Goal: Task Accomplishment & Management: Manage account settings

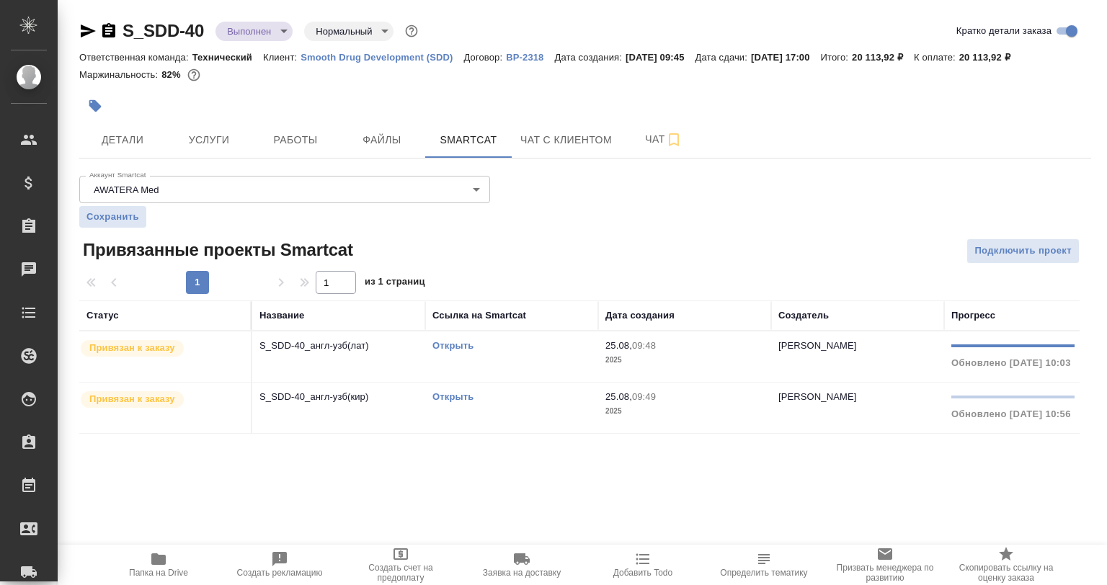
click at [312, 0] on div "S_SDD-40 Выполнен completed Нормальный normal Кратко детали заказа Ответственна…" at bounding box center [584, 235] width 1027 height 470
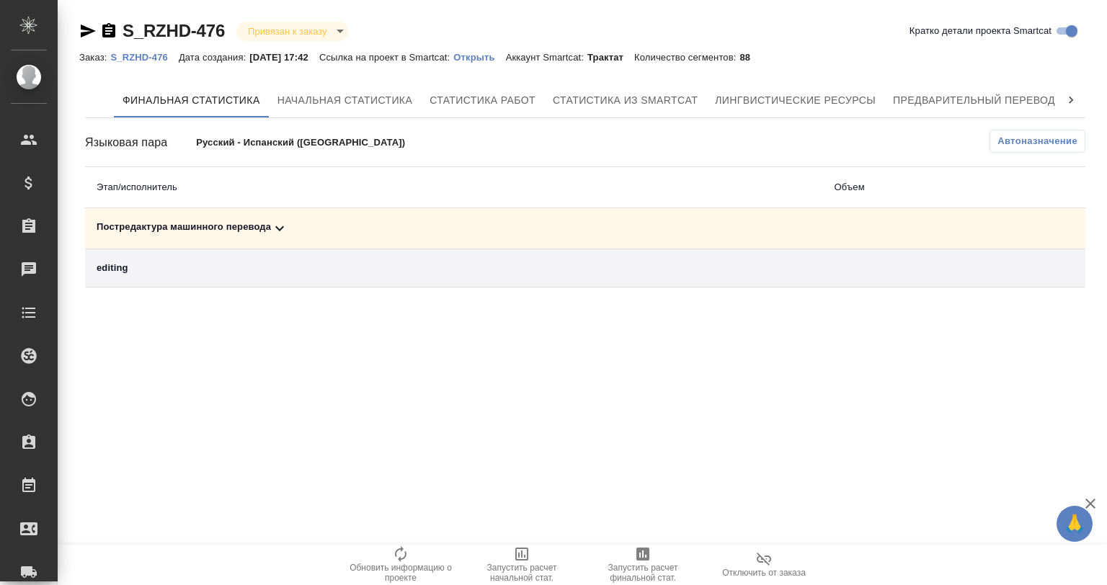
click at [279, 231] on icon at bounding box center [279, 228] width 17 height 17
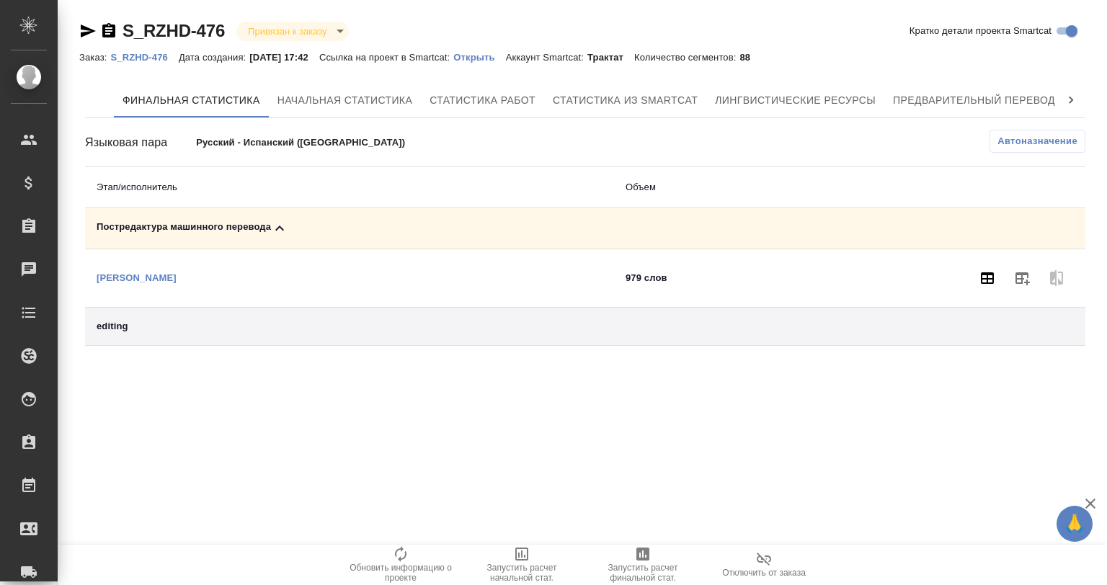
click at [978, 285] on icon "button" at bounding box center [986, 277] width 17 height 17
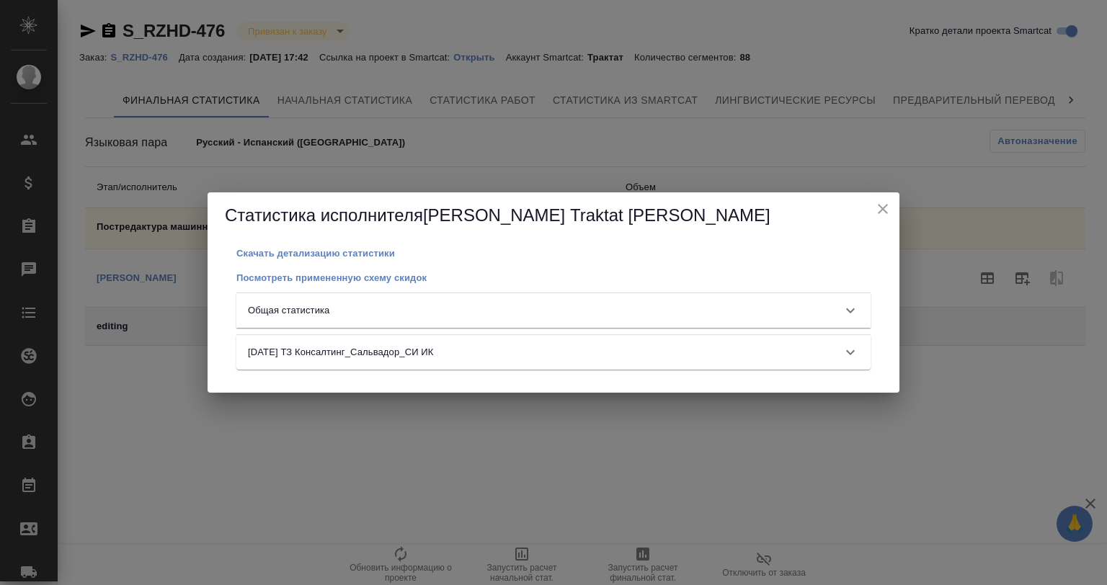
click at [461, 303] on div "Общая статистика" at bounding box center [553, 310] width 634 height 35
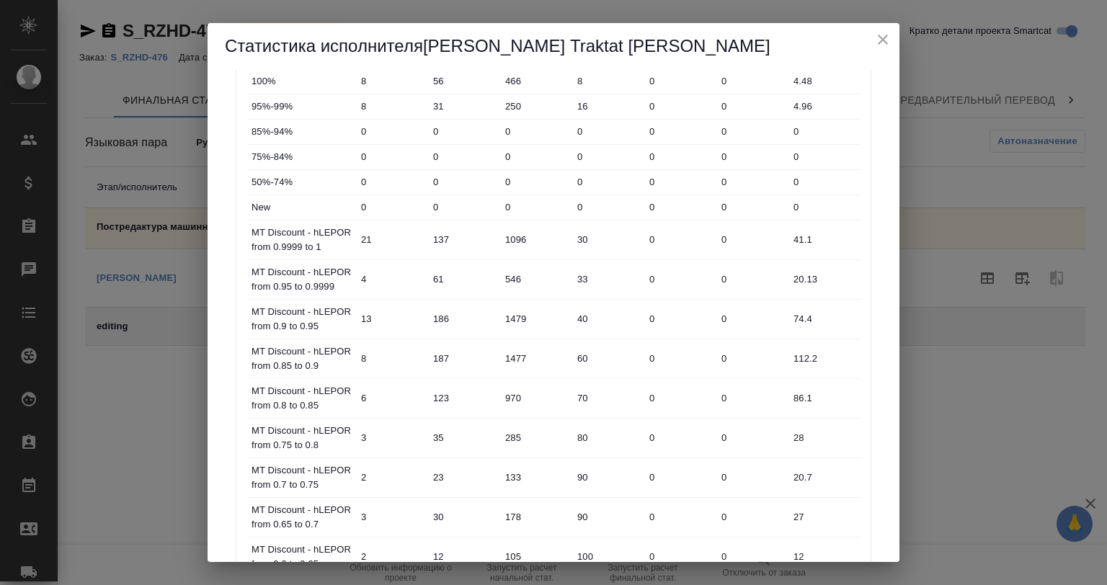
scroll to position [235, 0]
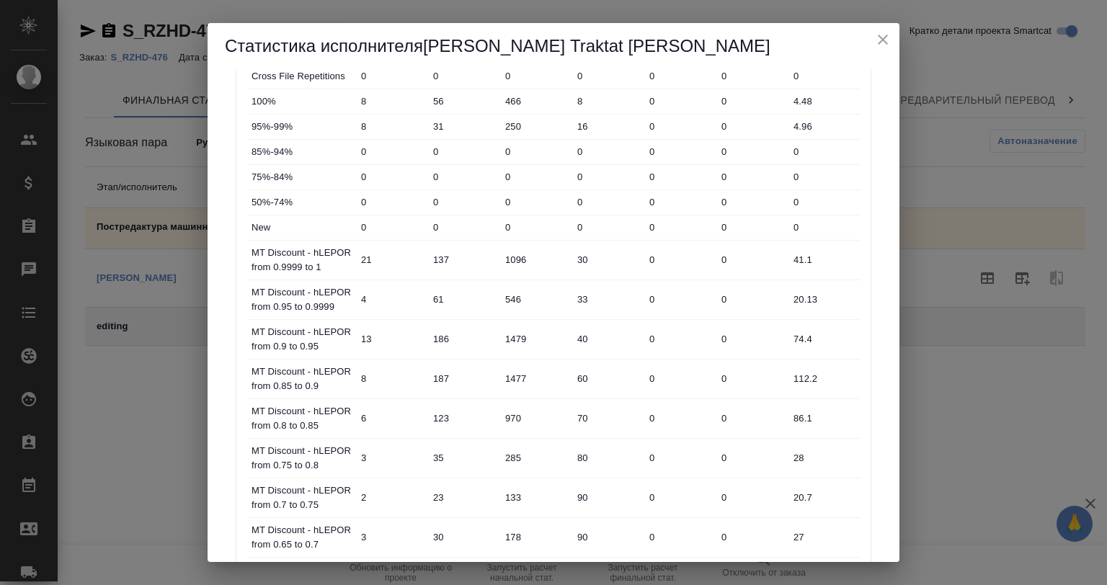
click at [875, 39] on icon "close" at bounding box center [882, 39] width 17 height 17
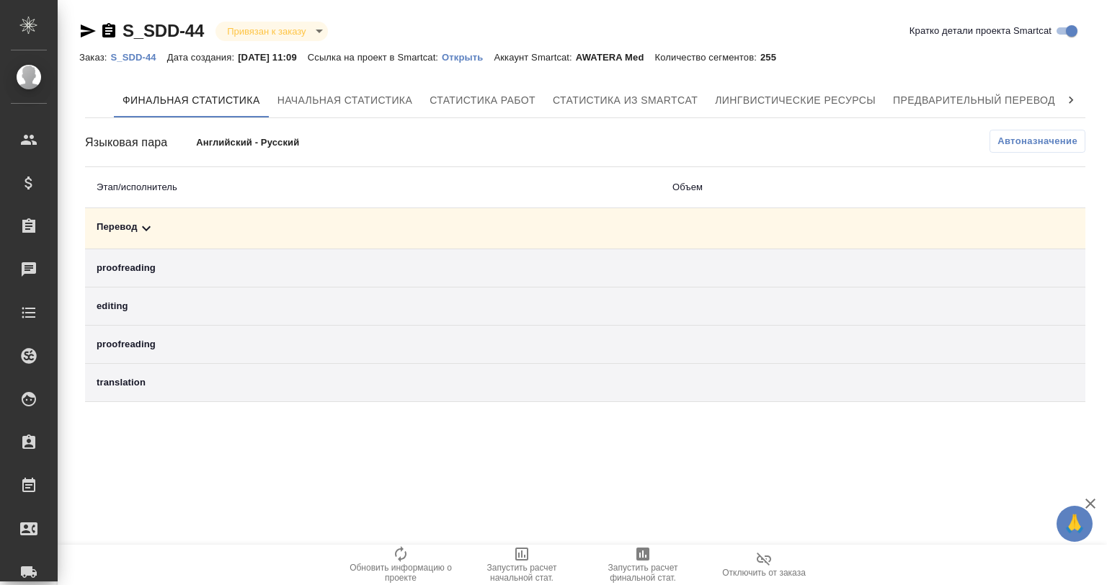
click at [138, 227] on icon at bounding box center [146, 228] width 17 height 17
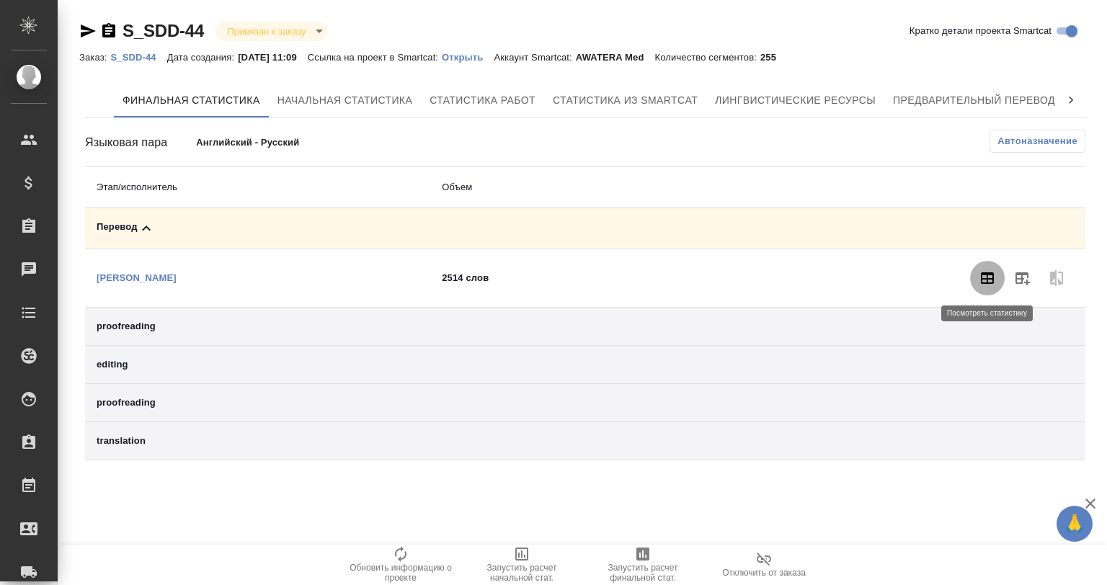
click at [981, 270] on icon "button" at bounding box center [986, 277] width 17 height 17
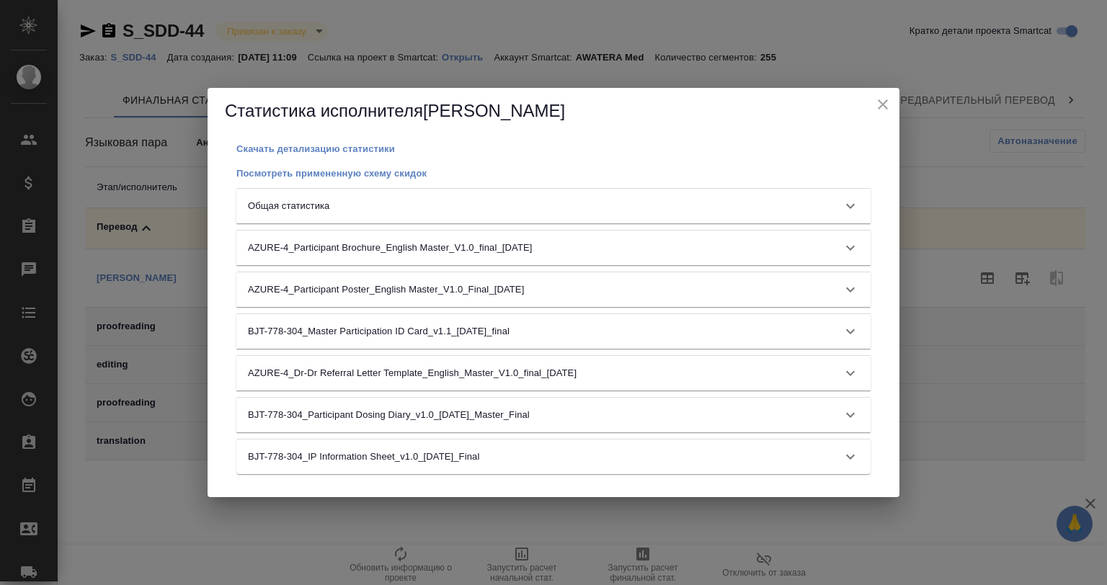
drag, startPoint x: 493, startPoint y: 221, endPoint x: 493, endPoint y: 204, distance: 17.3
click at [493, 216] on div "Общая статистика" at bounding box center [553, 206] width 634 height 35
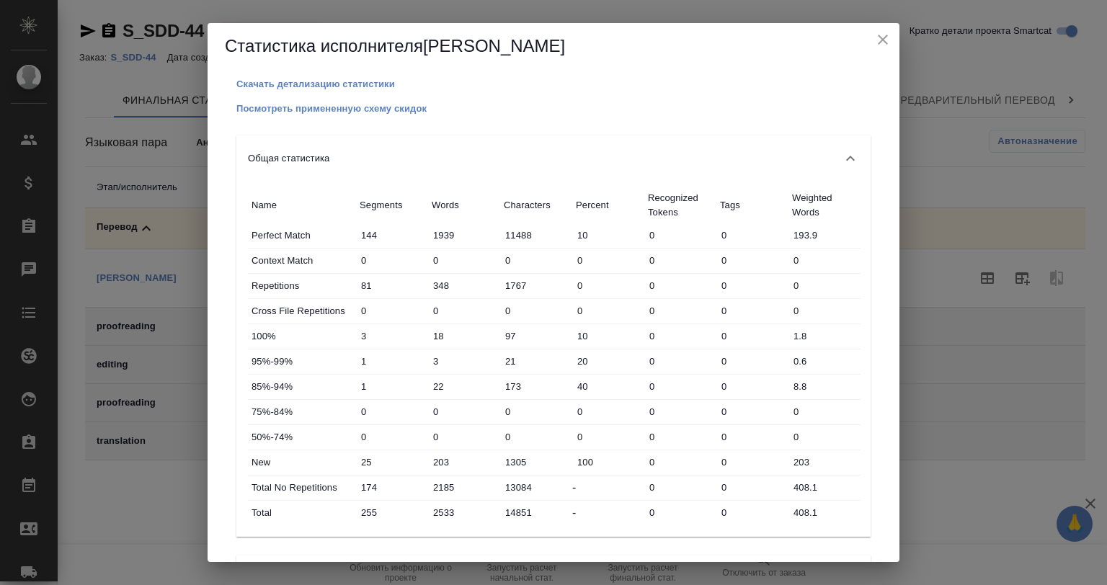
click at [880, 39] on icon "close" at bounding box center [882, 39] width 17 height 17
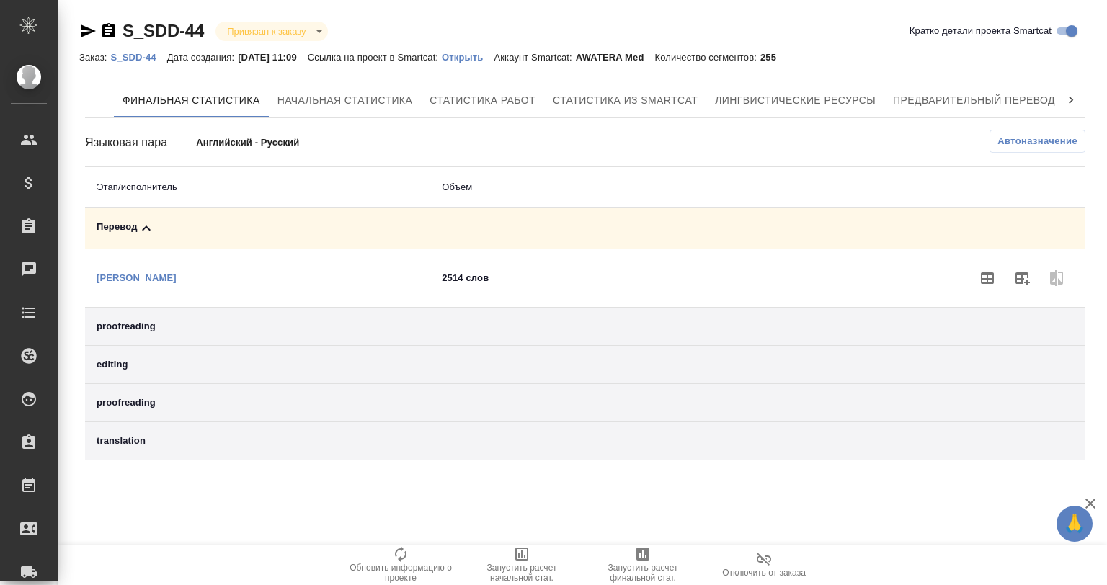
click at [467, 56] on p "Открыть" at bounding box center [468, 57] width 52 height 11
click at [1012, 93] on span "Предварительный перевод" at bounding box center [974, 100] width 162 height 18
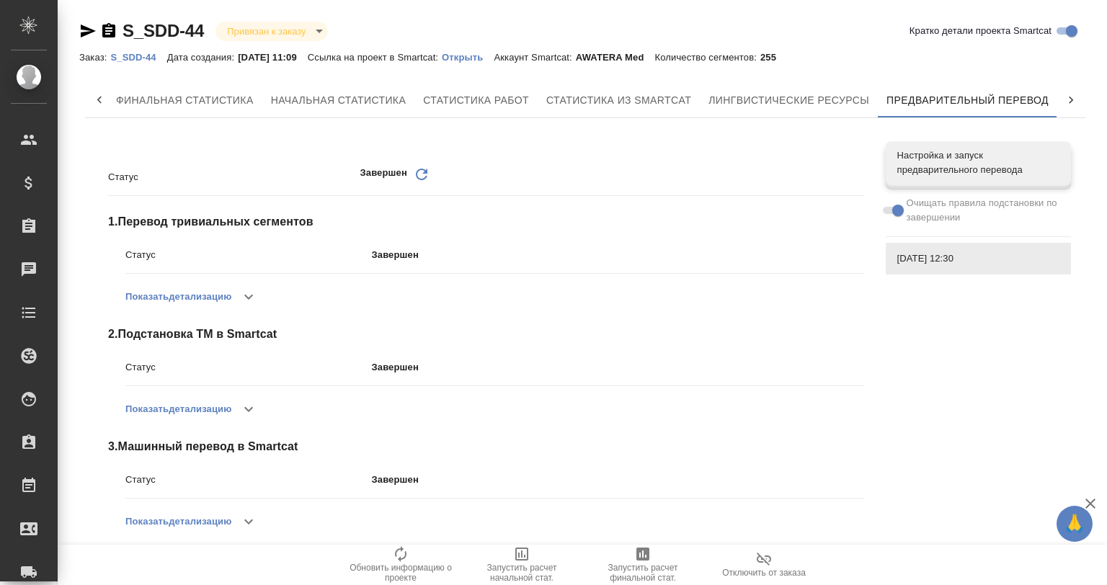
scroll to position [14, 0]
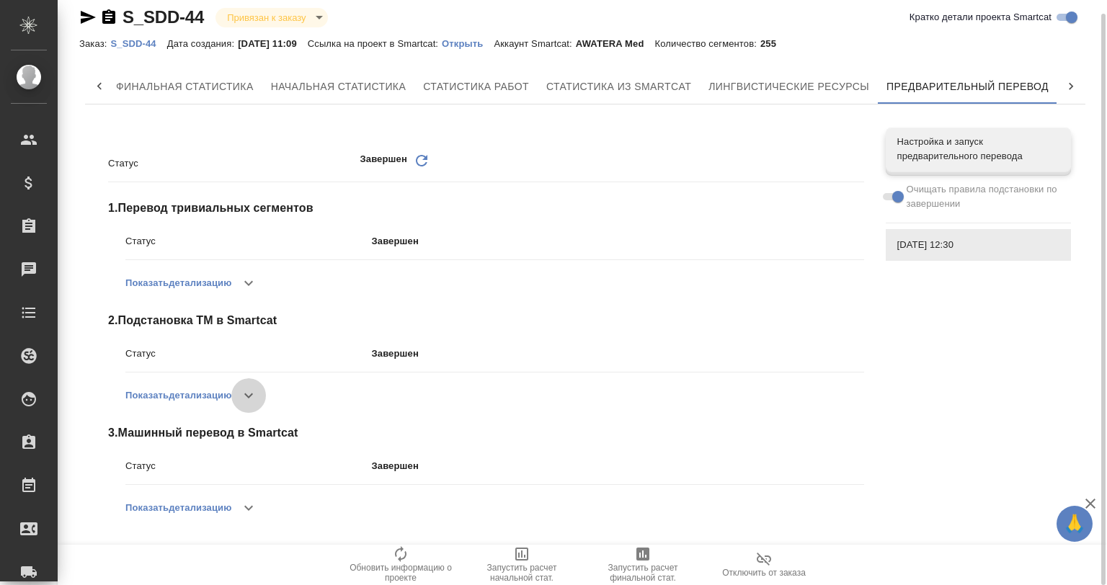
click at [247, 395] on icon "button" at bounding box center [248, 395] width 17 height 17
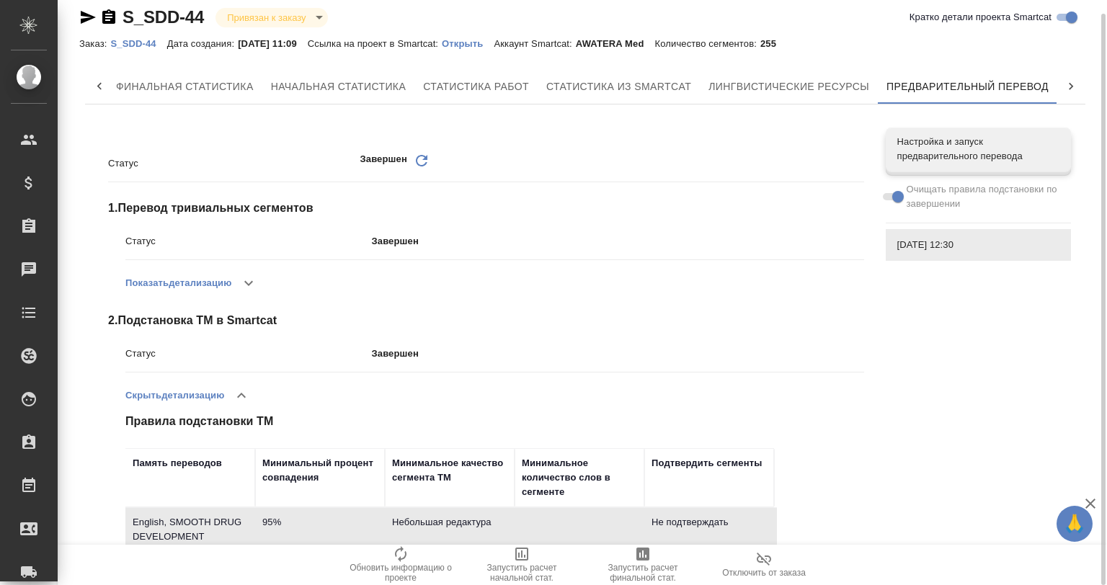
click at [247, 395] on icon "button" at bounding box center [241, 395] width 17 height 17
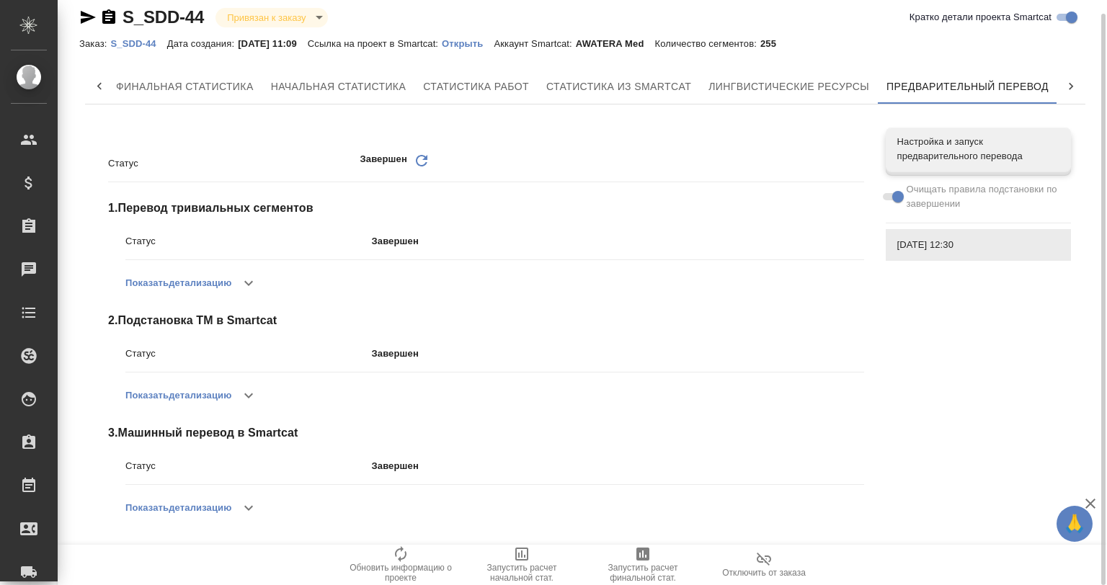
click at [256, 510] on icon "button" at bounding box center [248, 507] width 17 height 17
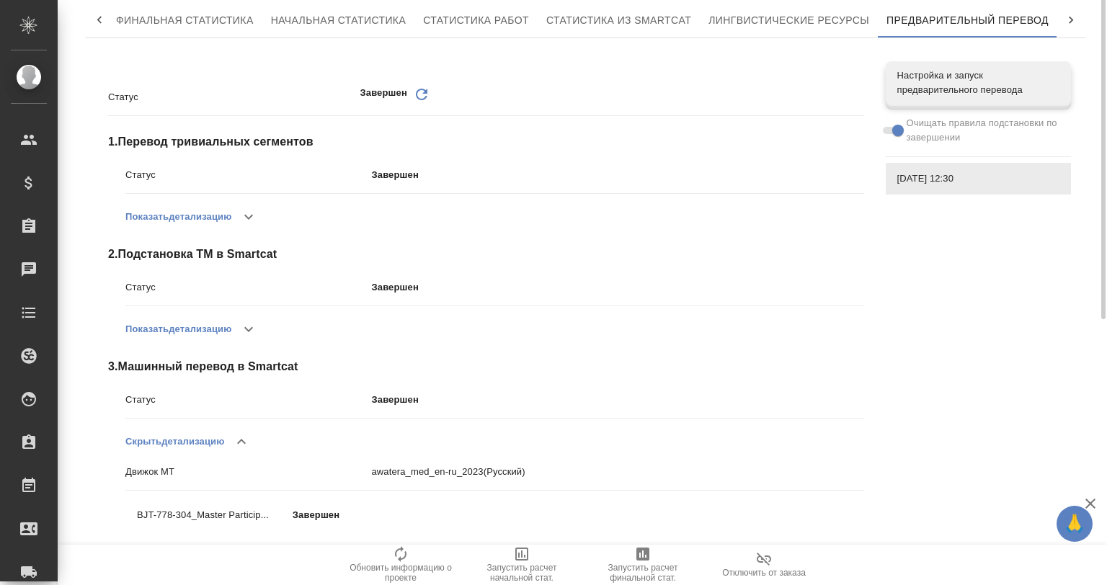
scroll to position [0, 0]
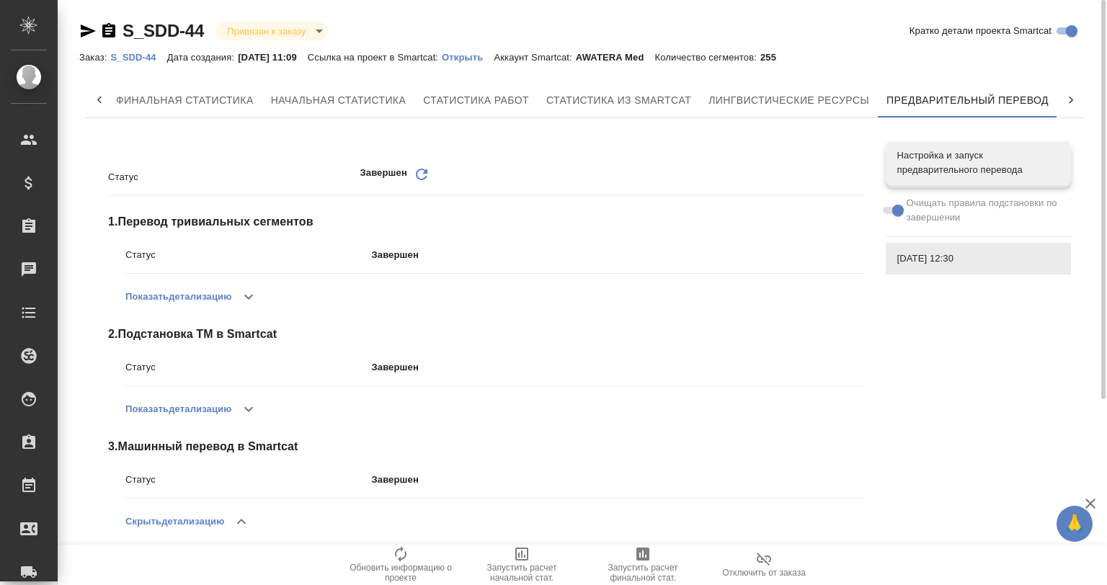
click at [1061, 92] on div at bounding box center [1070, 100] width 29 height 35
click at [112, 115] on div at bounding box center [99, 100] width 29 height 35
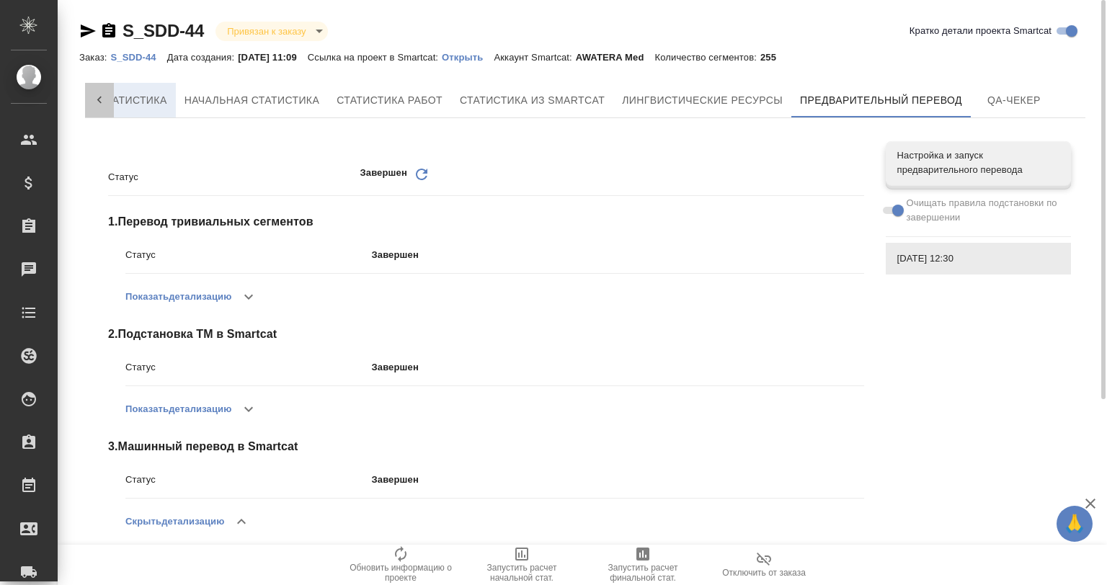
scroll to position [0, 0]
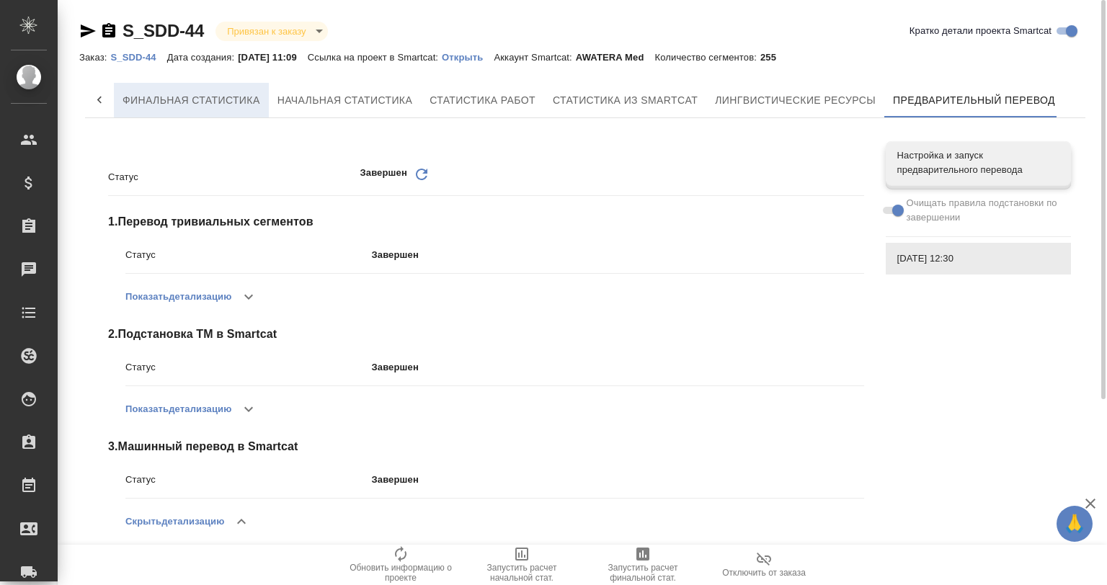
click at [118, 101] on button "Финальная статистика" at bounding box center [191, 100] width 155 height 35
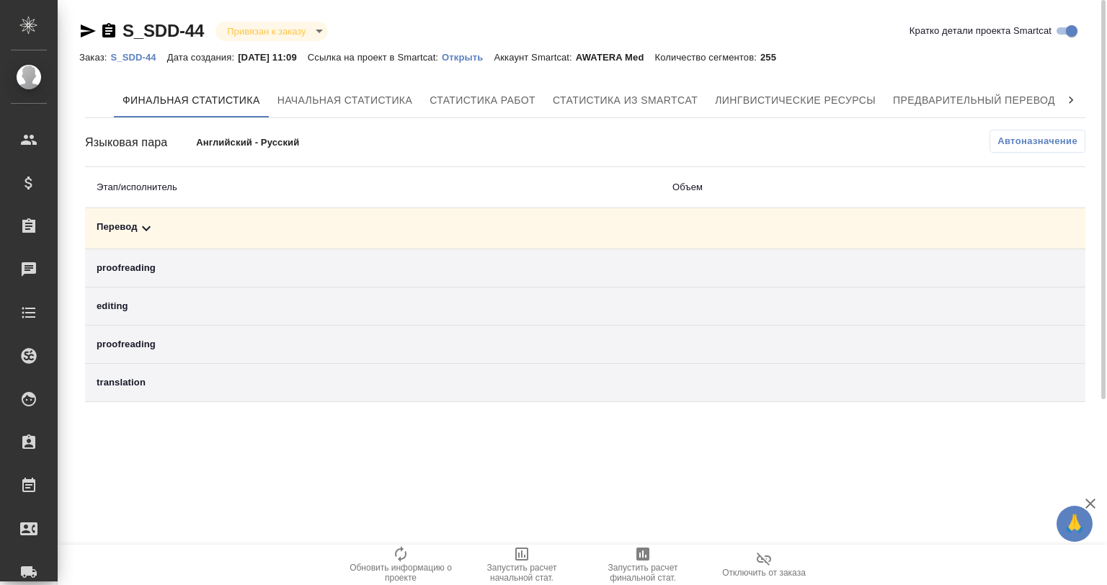
click at [146, 217] on td "Перевод" at bounding box center [373, 228] width 576 height 41
click at [141, 225] on icon at bounding box center [146, 228] width 17 height 17
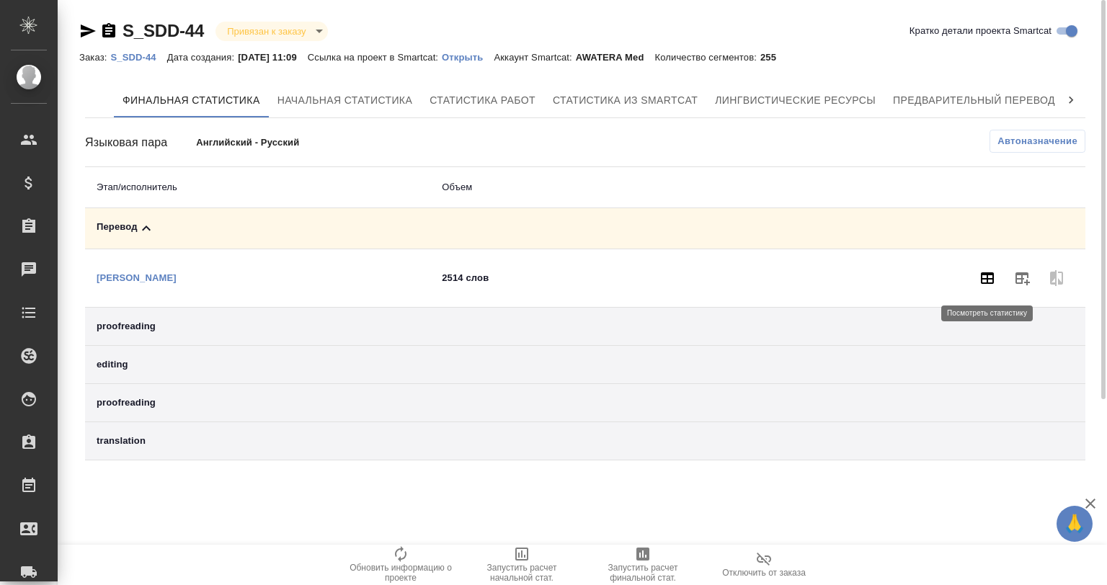
click at [985, 274] on icon "button" at bounding box center [987, 278] width 13 height 12
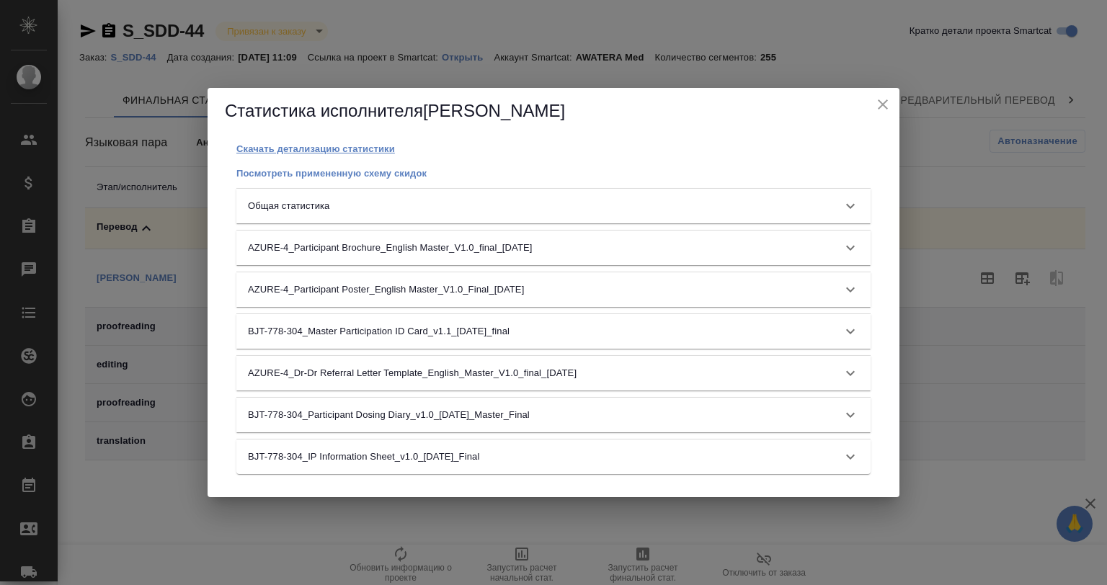
click at [316, 149] on p "Скачать детализацию статистики" at bounding box center [315, 148] width 159 height 11
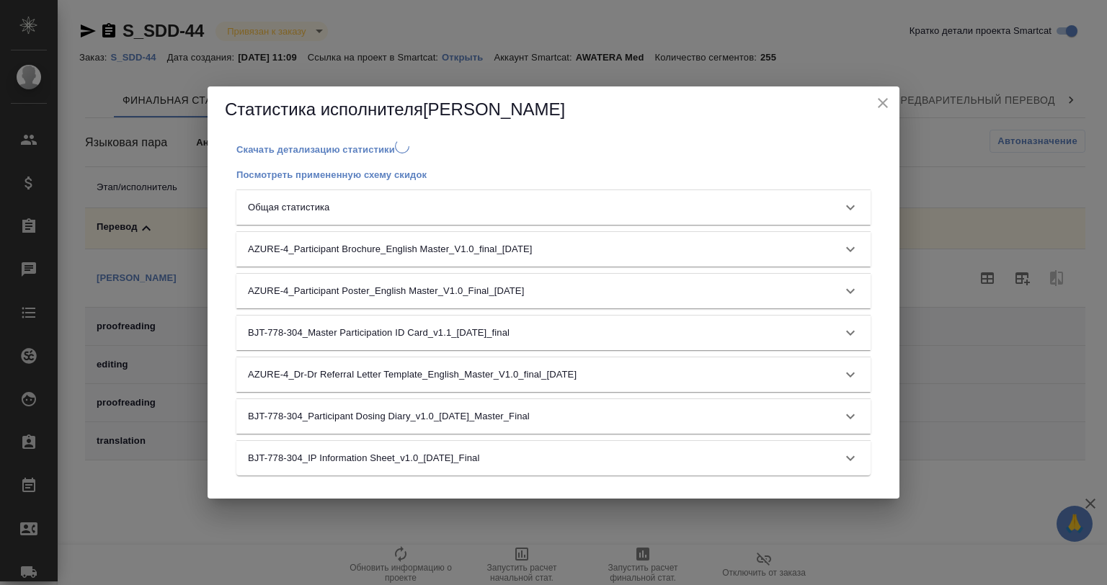
click at [434, 210] on div "Общая статистика" at bounding box center [540, 207] width 585 height 14
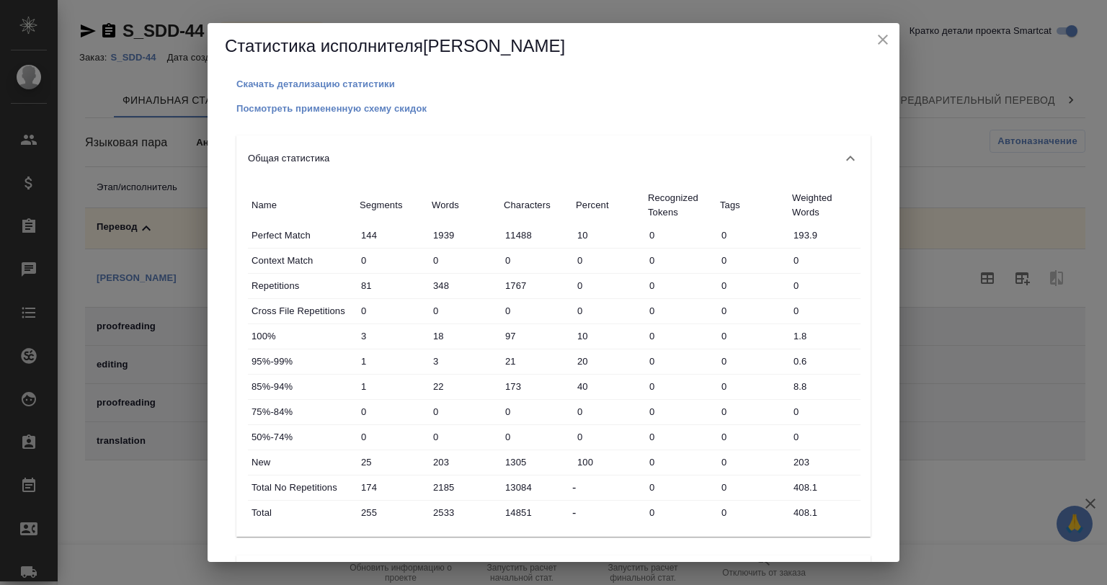
click at [872, 37] on button "close" at bounding box center [883, 40] width 22 height 22
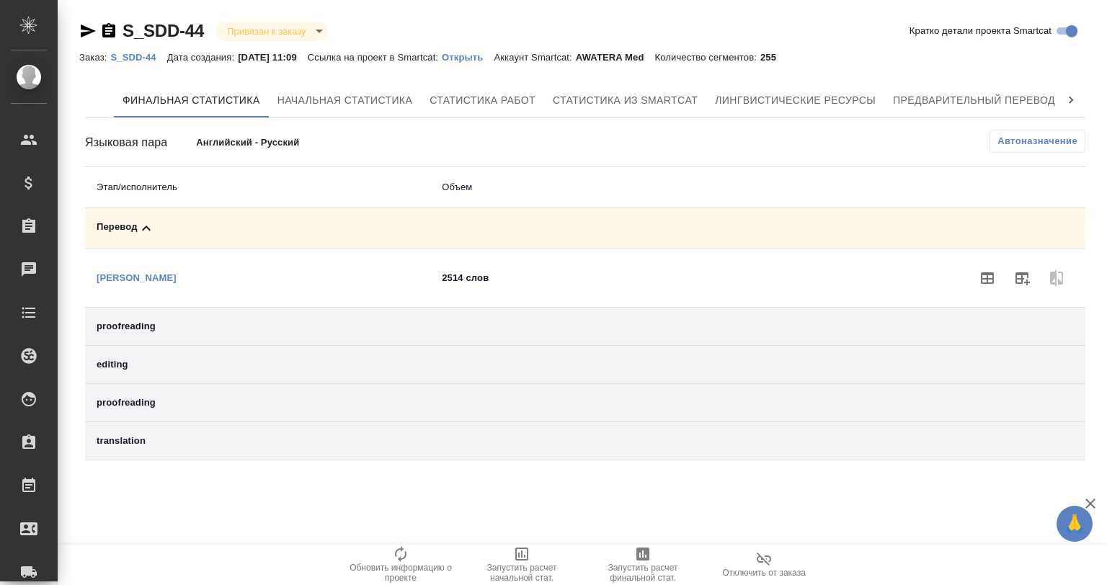
click at [881, 32] on div "S_SDD-44 Привязан к заказу linkedToOrder Кратко детали проекта Smartcat" at bounding box center [585, 30] width 1012 height 23
click at [1007, 140] on span "Автоназначение" at bounding box center [1037, 141] width 80 height 14
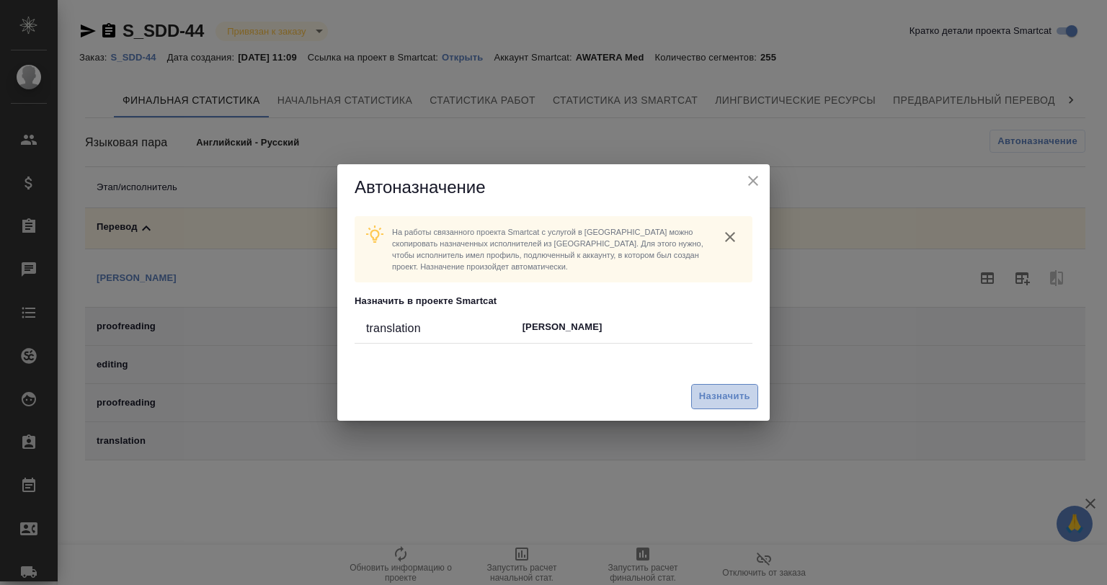
click at [712, 389] on span "Назначить" at bounding box center [724, 396] width 51 height 17
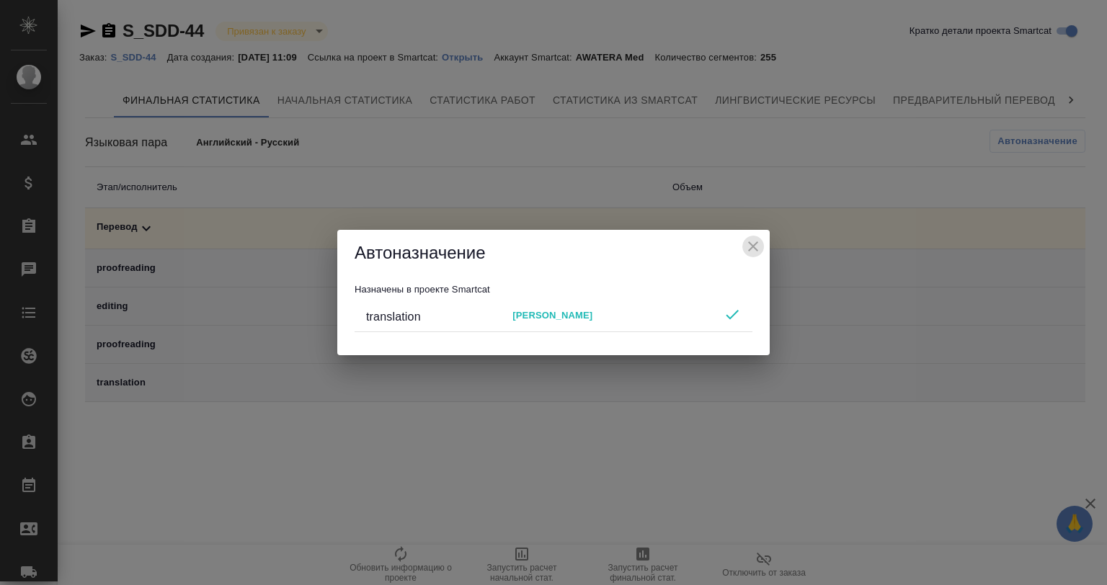
click at [752, 241] on icon "close" at bounding box center [752, 246] width 17 height 17
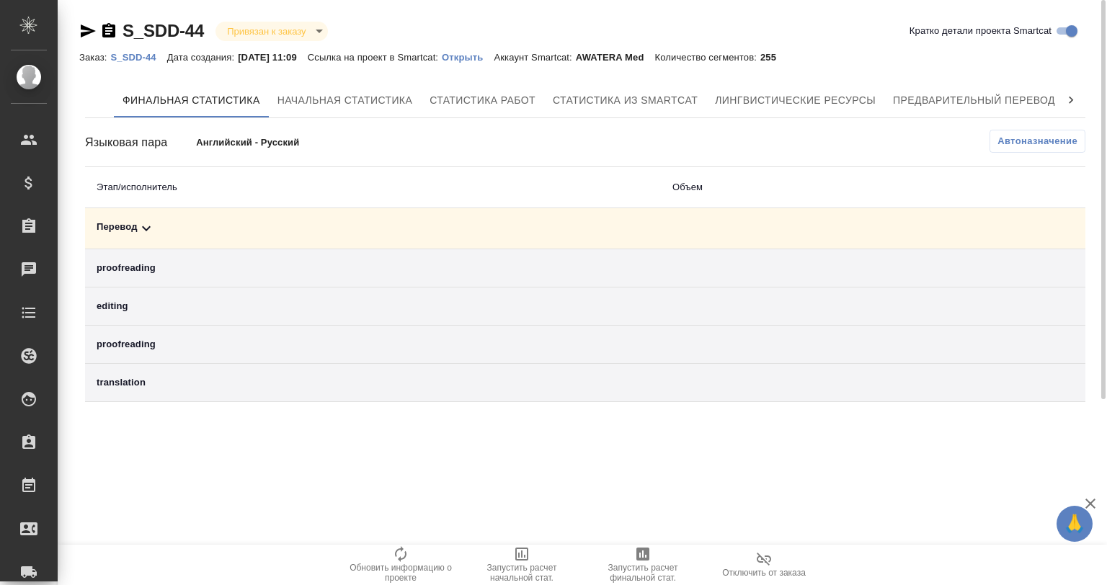
click at [477, 54] on p "Открыть" at bounding box center [468, 57] width 52 height 11
click at [120, 52] on p "S_SDD-44" at bounding box center [138, 57] width 56 height 11
click at [139, 222] on icon at bounding box center [146, 228] width 17 height 17
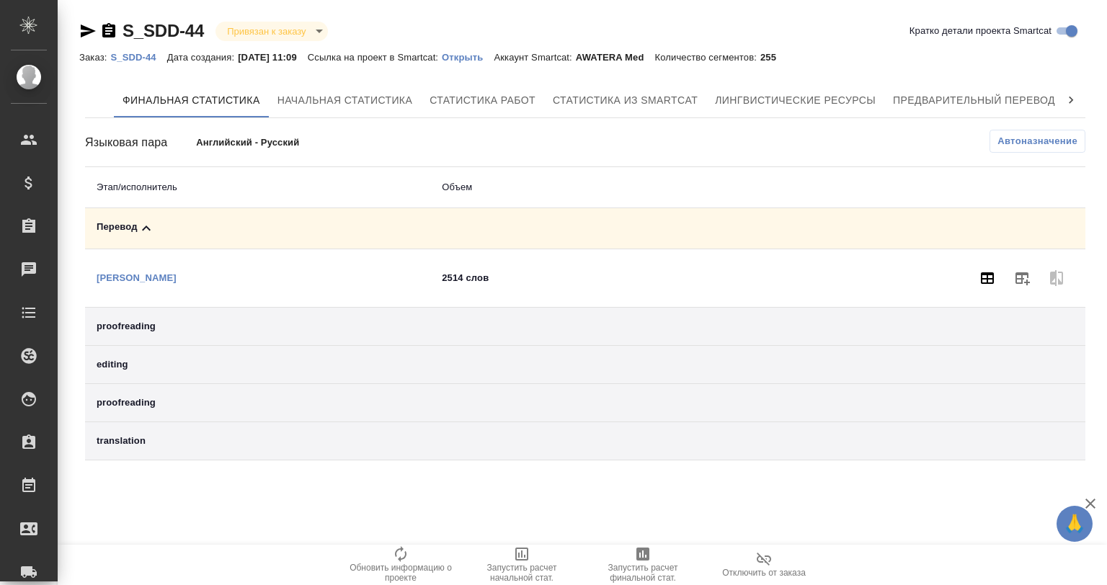
click at [988, 279] on icon "button" at bounding box center [987, 278] width 13 height 12
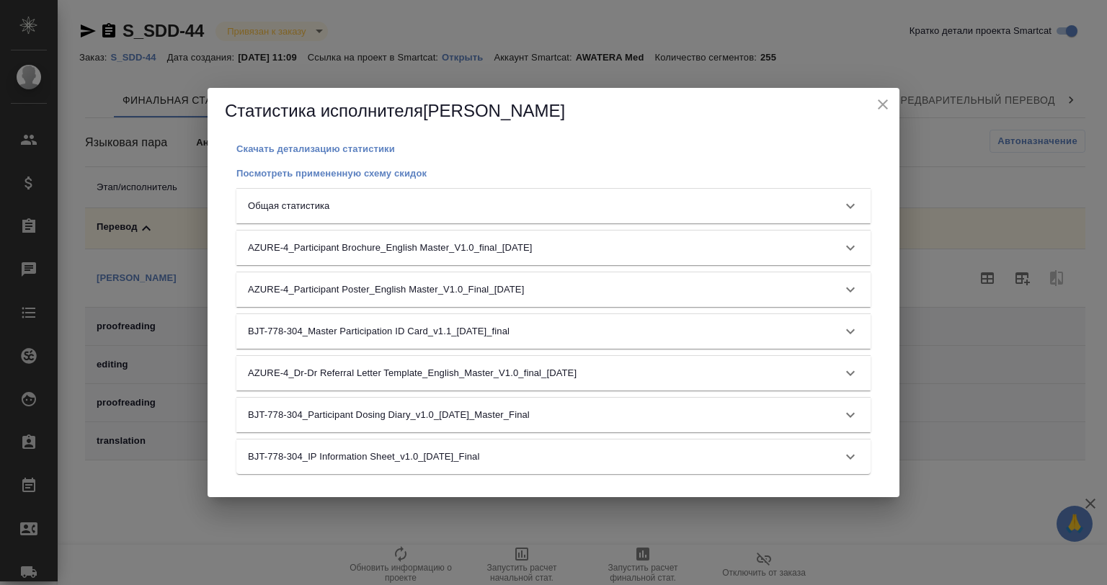
click at [621, 210] on div "Общая статистика" at bounding box center [540, 206] width 585 height 14
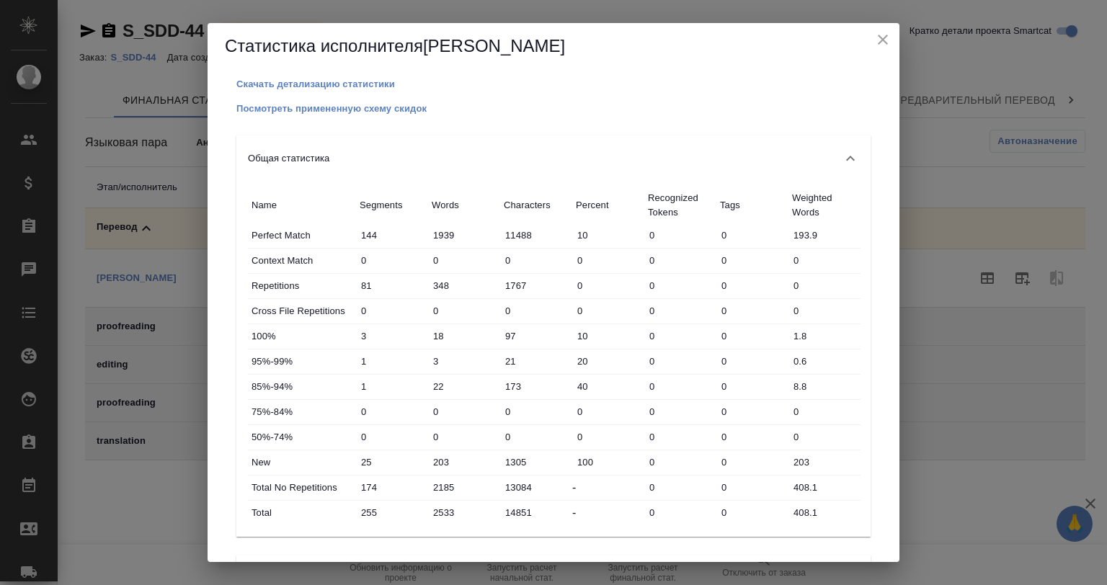
click at [879, 37] on icon "close" at bounding box center [883, 40] width 10 height 10
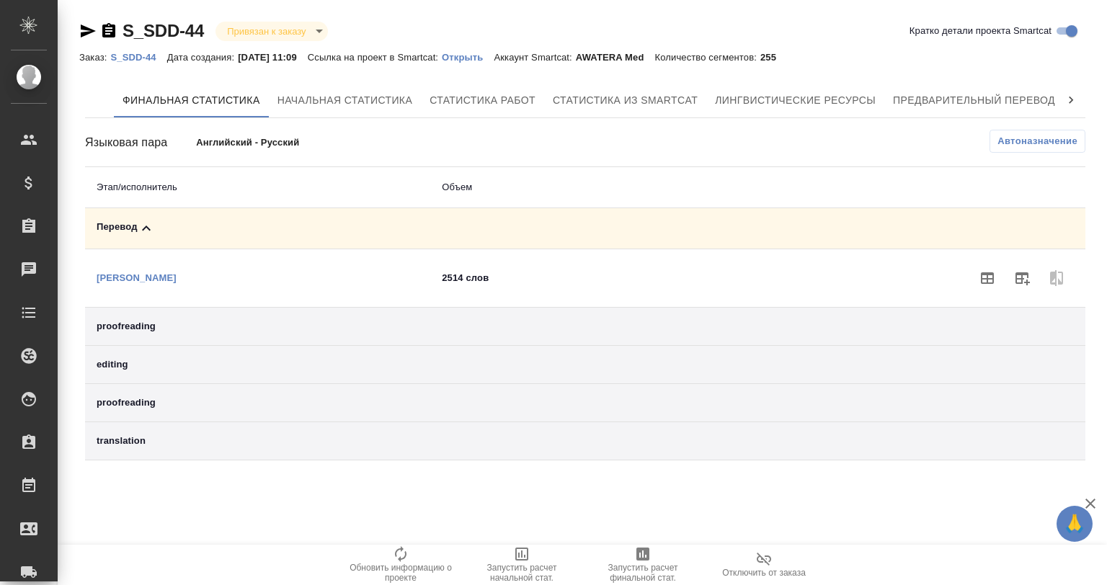
click at [143, 220] on icon at bounding box center [146, 228] width 17 height 17
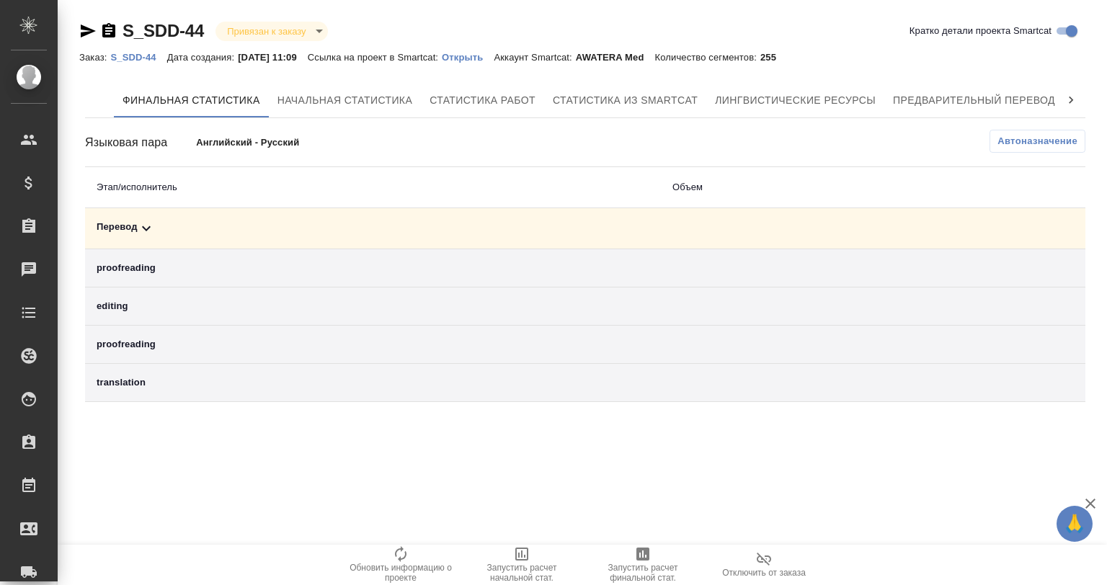
click at [138, 225] on icon at bounding box center [146, 228] width 17 height 17
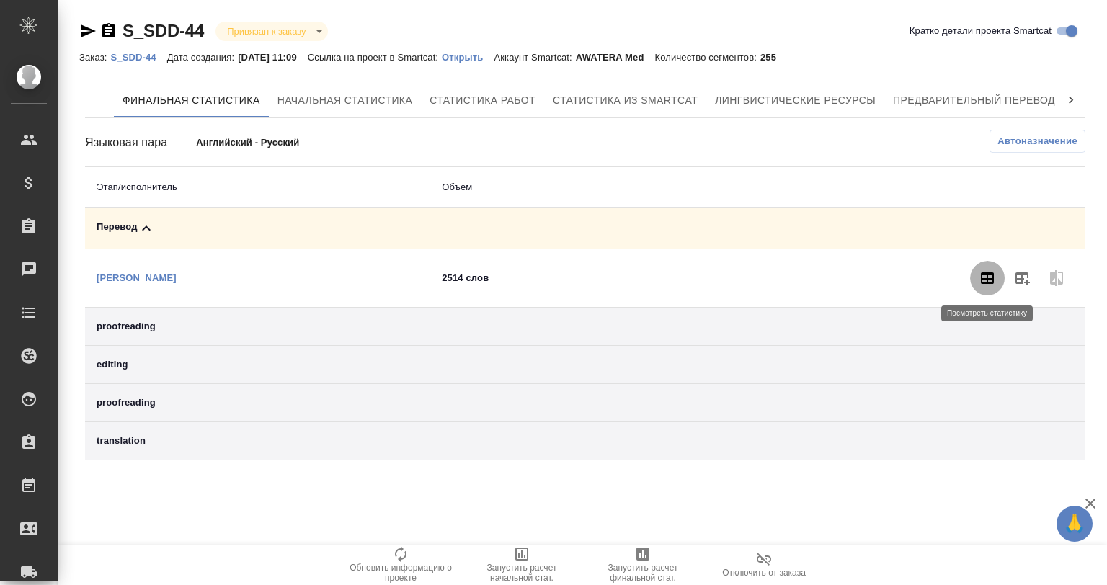
click at [978, 270] on icon "button" at bounding box center [986, 277] width 17 height 17
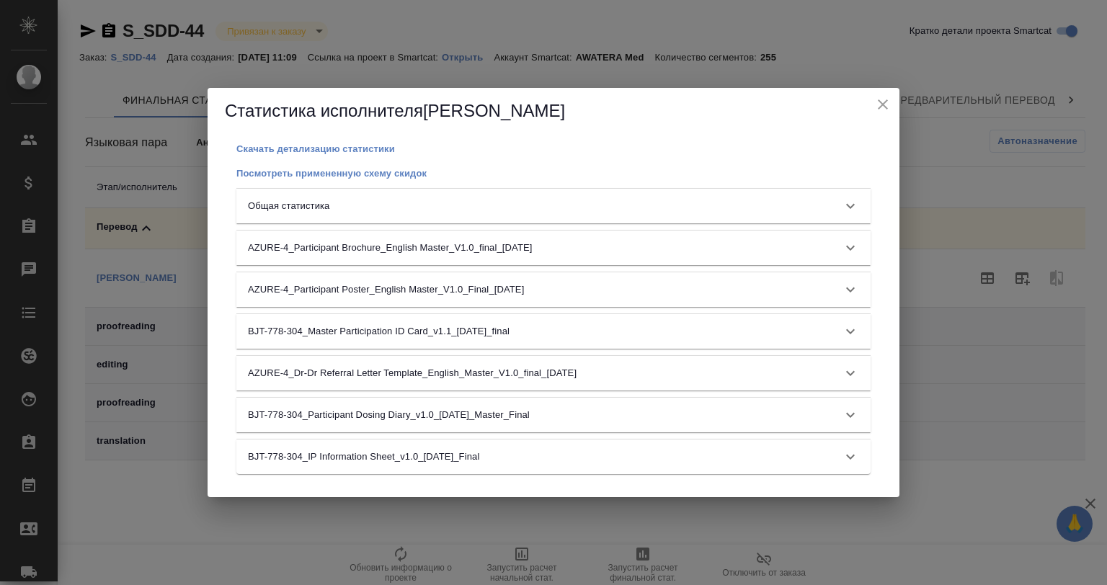
click at [784, 189] on div "Общая статистика" at bounding box center [553, 206] width 634 height 35
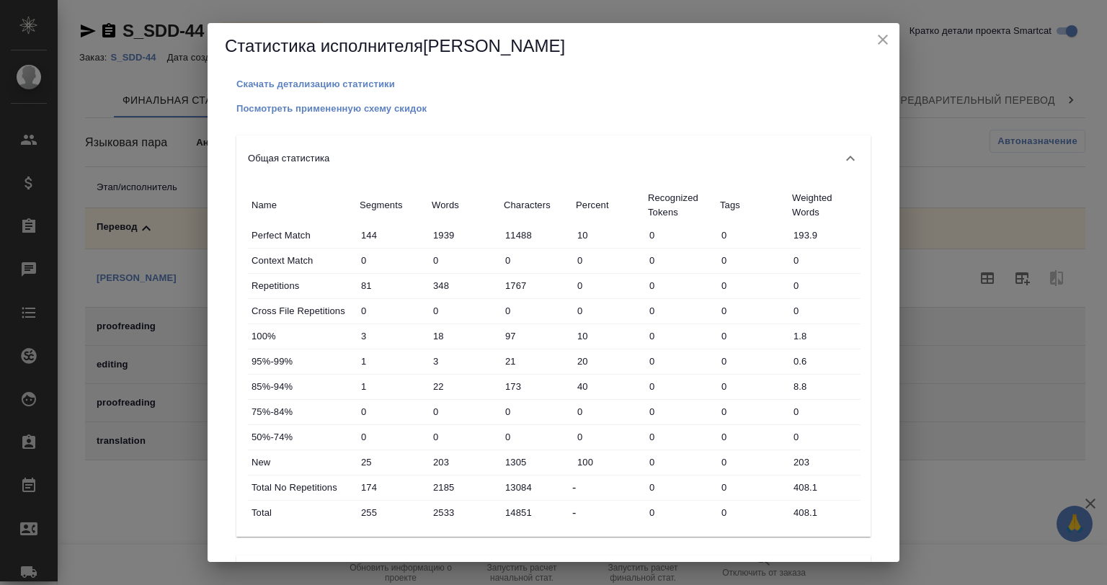
drag, startPoint x: 888, startPoint y: 34, endPoint x: 861, endPoint y: 73, distance: 47.8
click at [887, 35] on icon "close" at bounding box center [882, 39] width 17 height 17
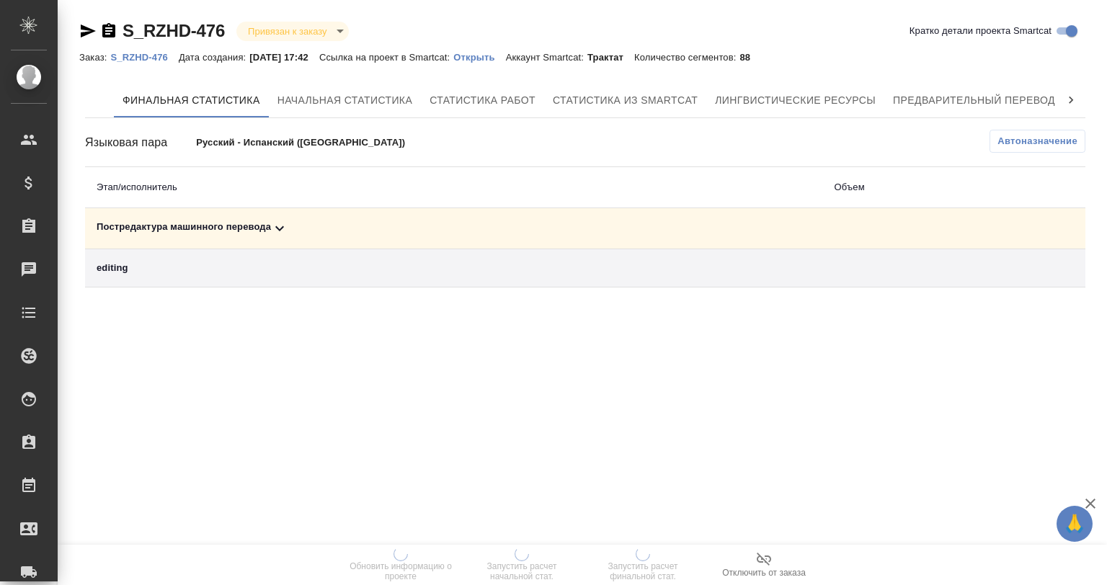
click at [277, 228] on icon at bounding box center [279, 228] width 9 height 5
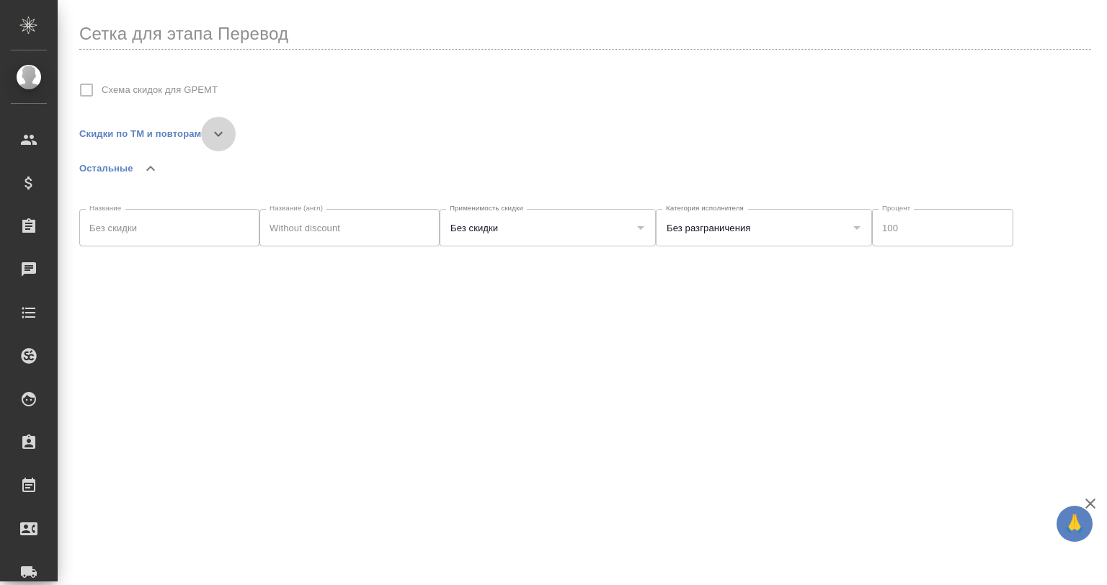
click at [223, 133] on icon "button" at bounding box center [218, 133] width 17 height 17
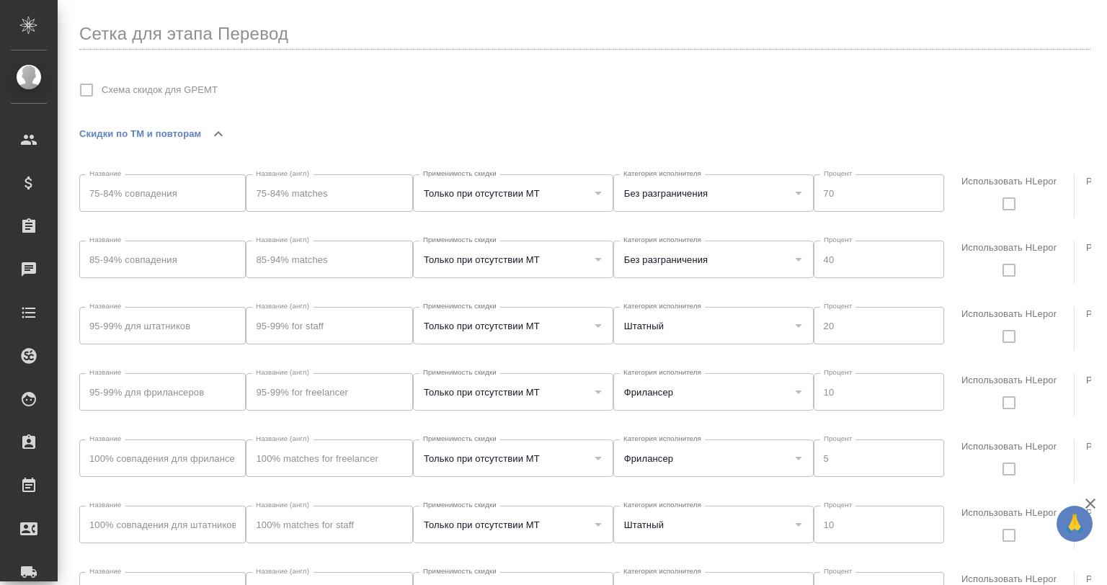
scroll to position [9, 0]
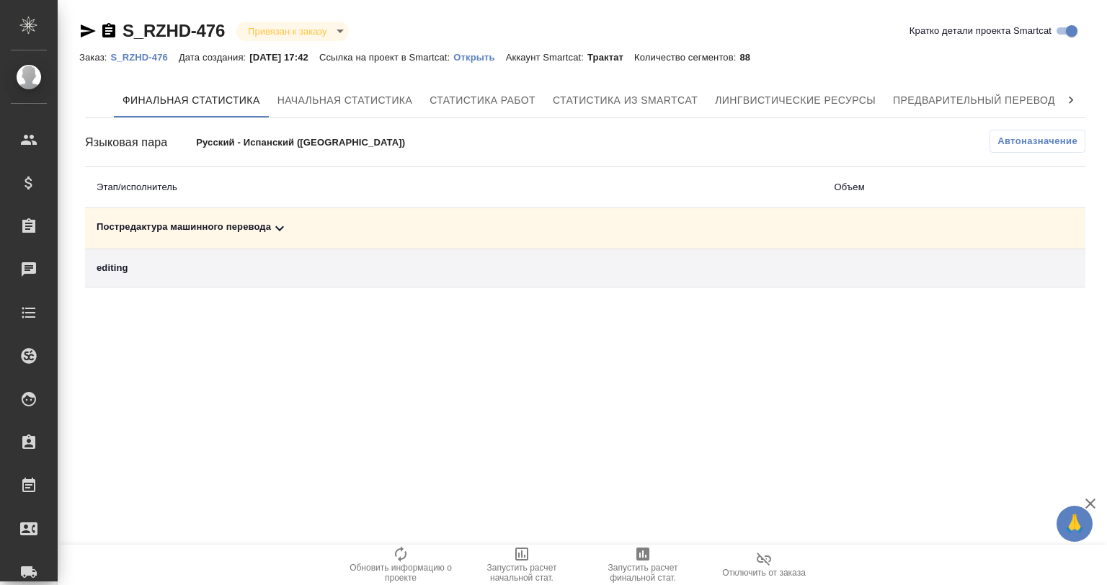
click at [273, 226] on icon at bounding box center [279, 228] width 17 height 17
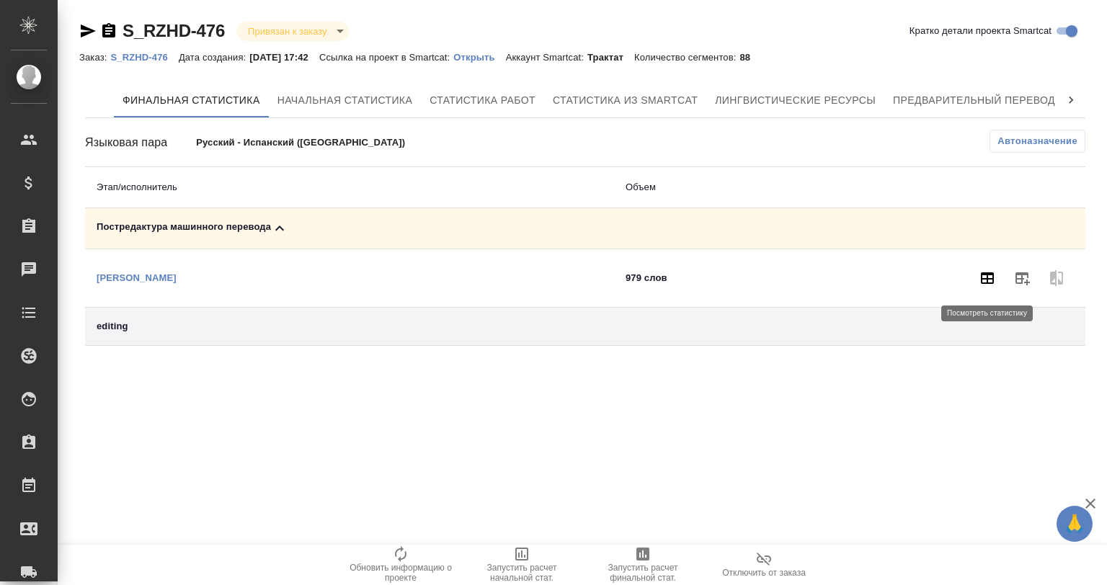
click at [983, 272] on icon "button" at bounding box center [987, 278] width 13 height 12
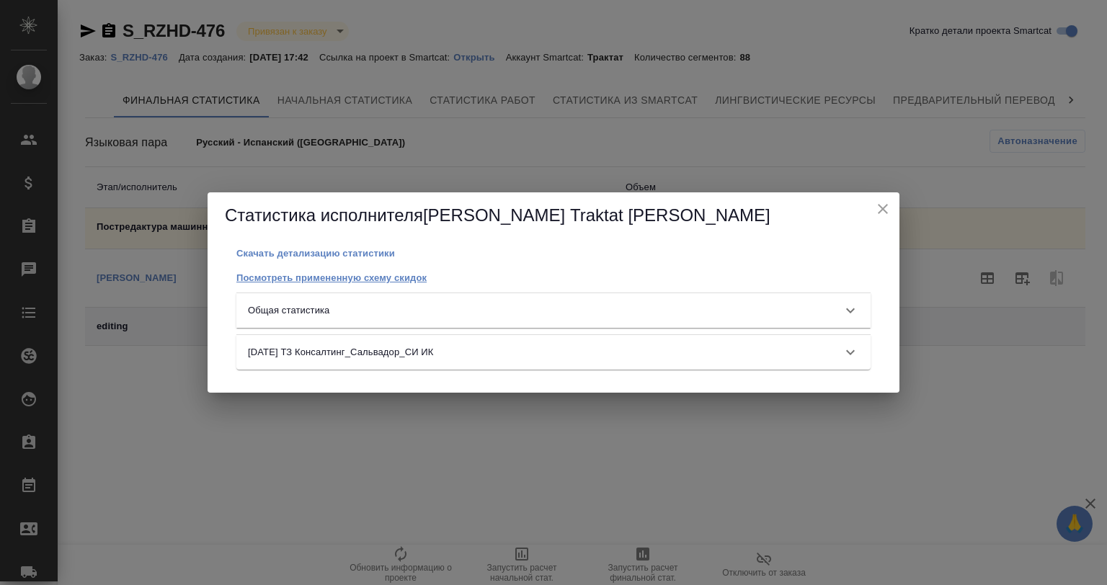
click at [366, 274] on p "Посмотреть примененную схему скидок" at bounding box center [331, 277] width 190 height 11
click at [874, 207] on icon "close" at bounding box center [882, 208] width 17 height 17
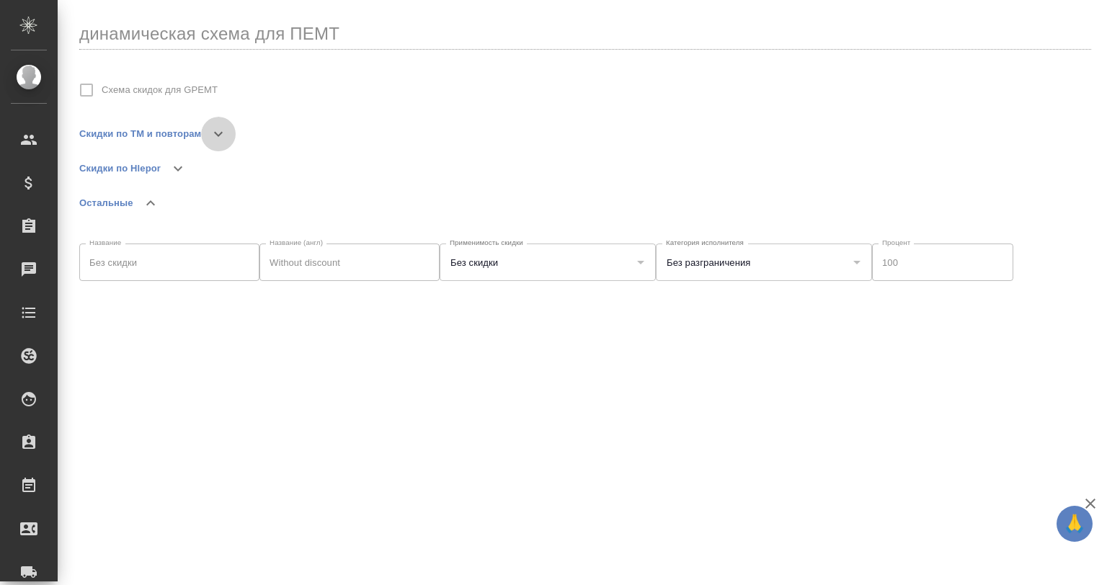
click at [219, 130] on icon "button" at bounding box center [218, 133] width 17 height 17
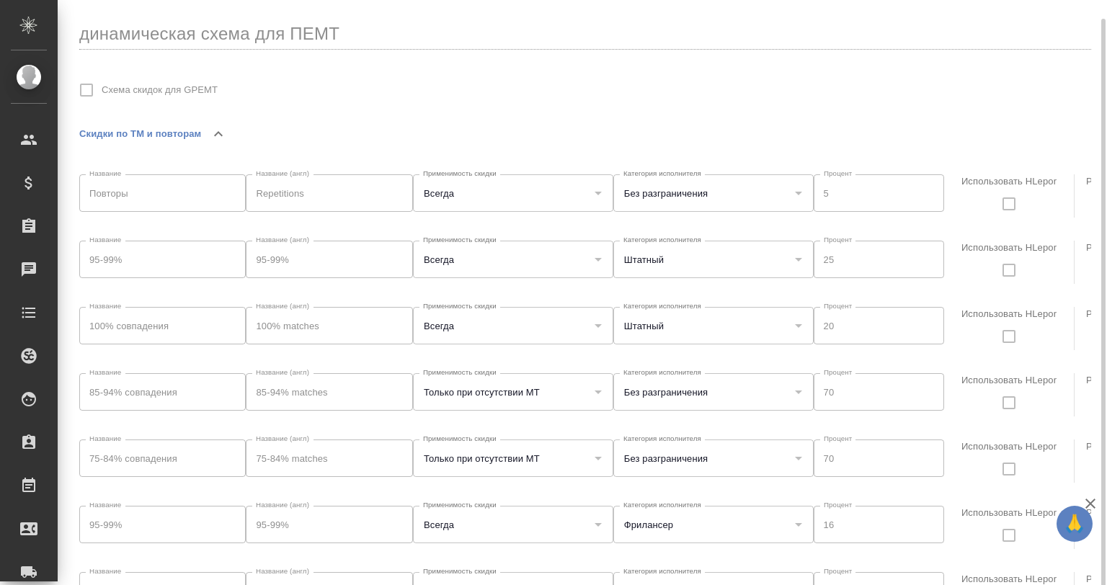
scroll to position [9, 0]
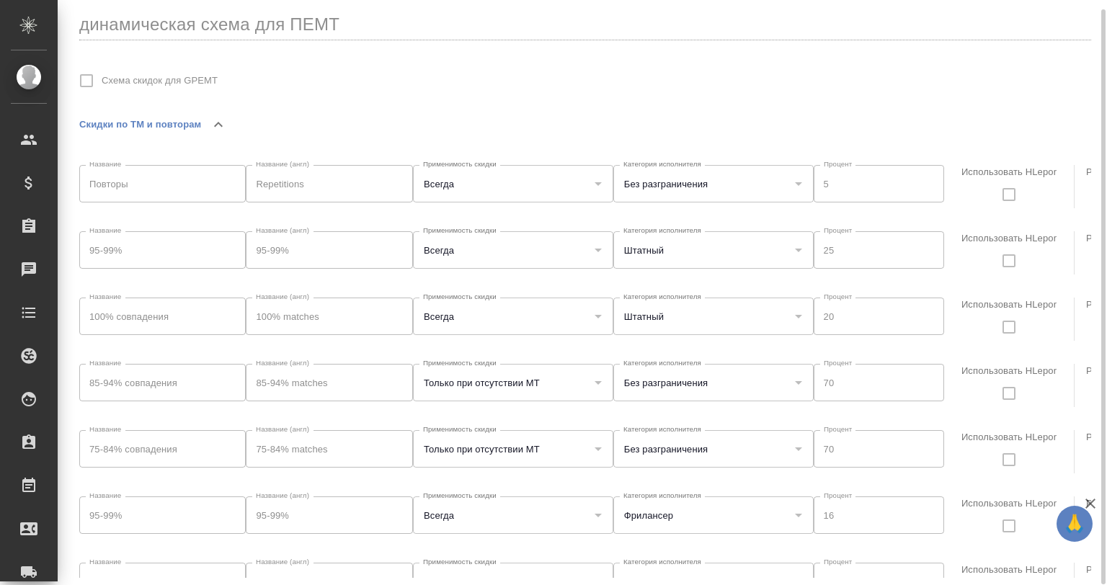
click at [785, 319] on div "Штатный Категория исполнителя" at bounding box center [713, 316] width 200 height 37
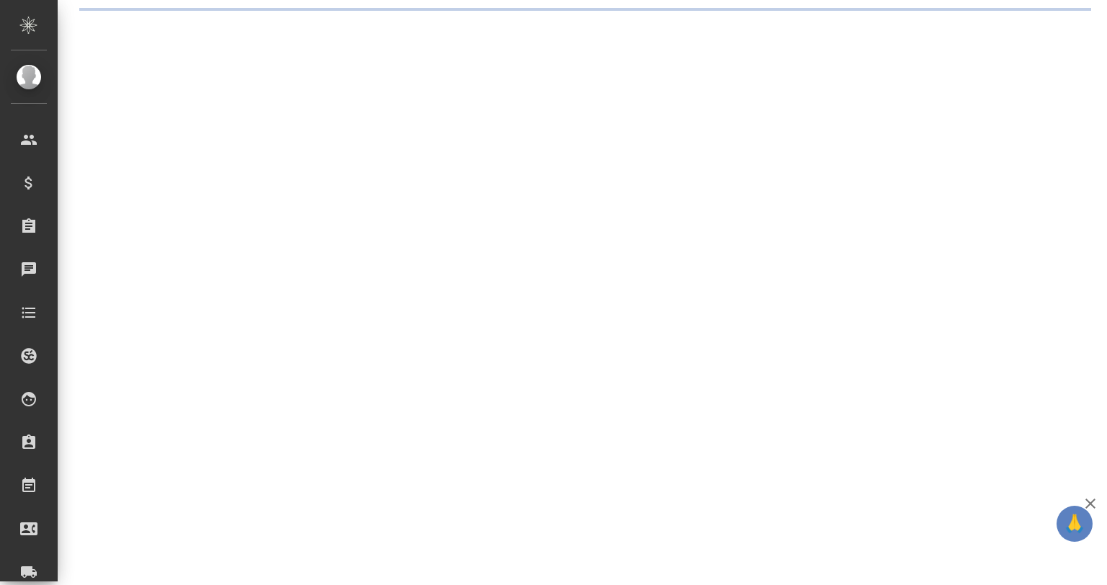
click at [1089, 503] on icon "button" at bounding box center [1090, 504] width 10 height 10
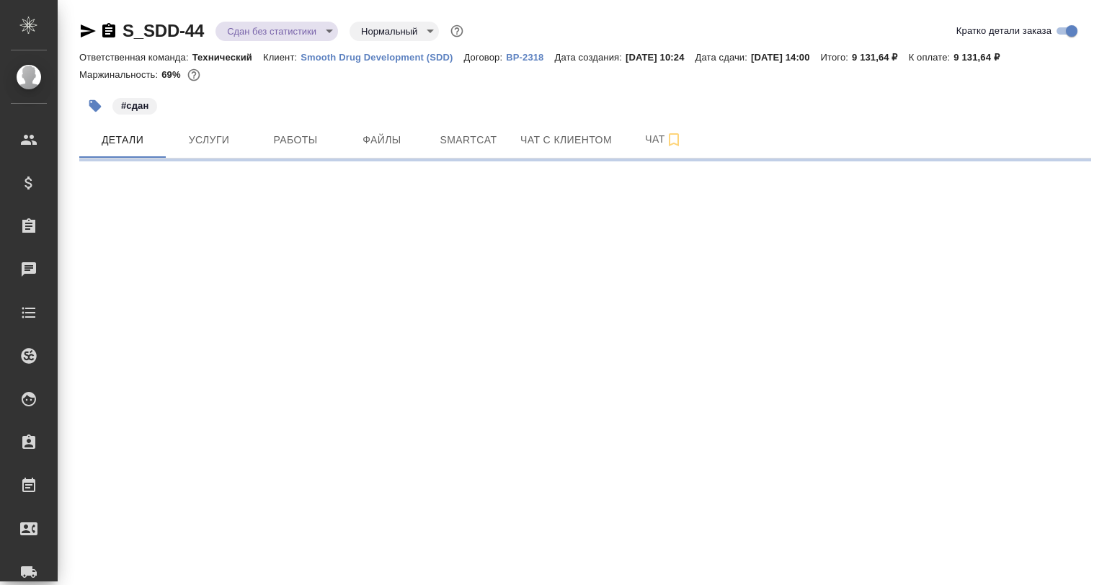
select select "RU"
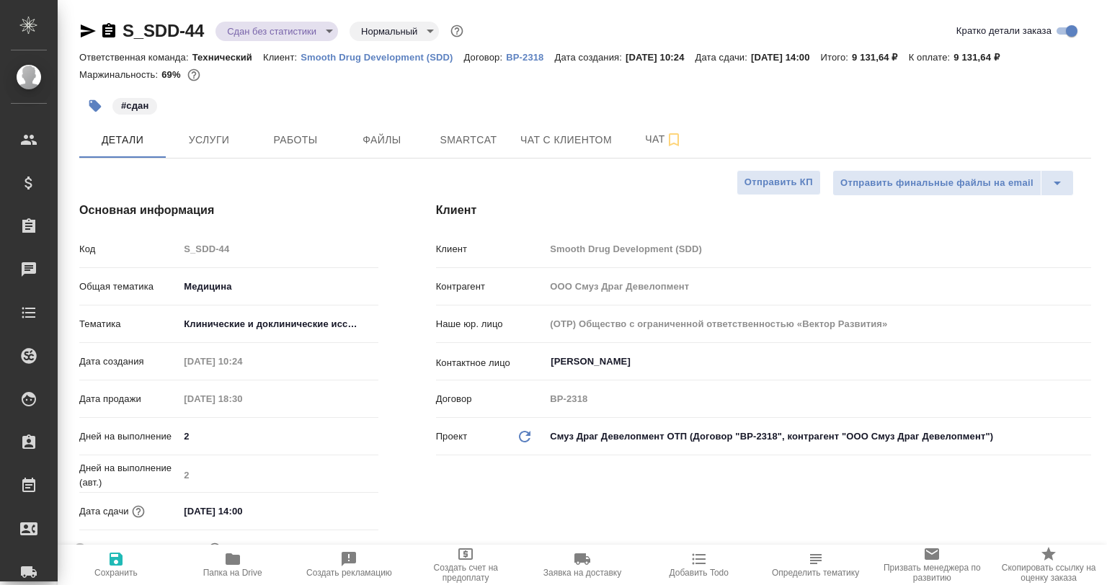
type textarea "x"
click at [468, 130] on button "Smartcat" at bounding box center [468, 140] width 86 height 36
type textarea "x"
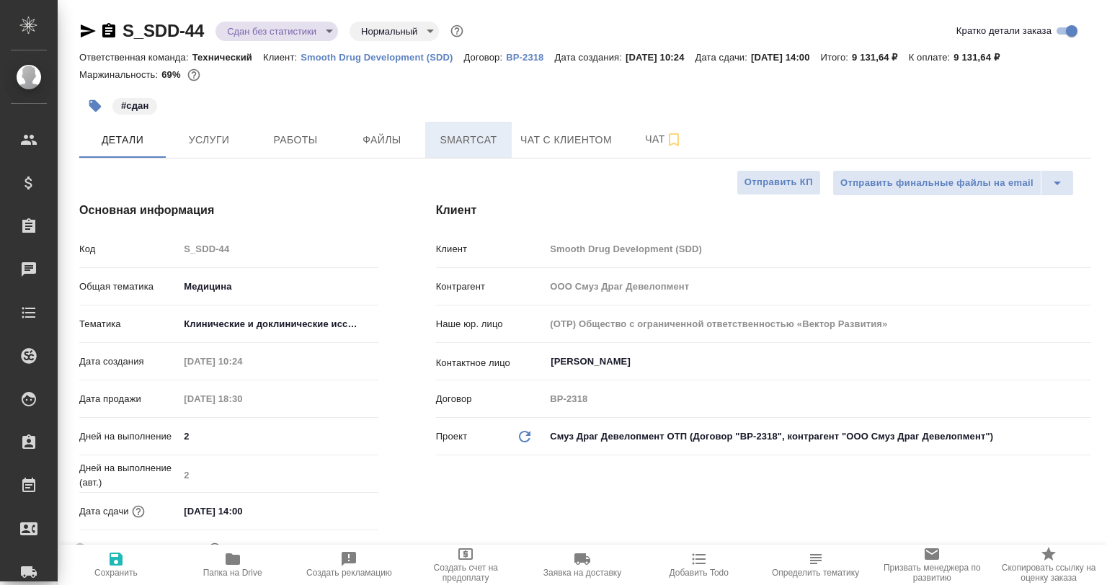
type textarea "x"
type input "Белякова Юлия"
type input "Павлова Антонина a.pavlova"
type textarea "x"
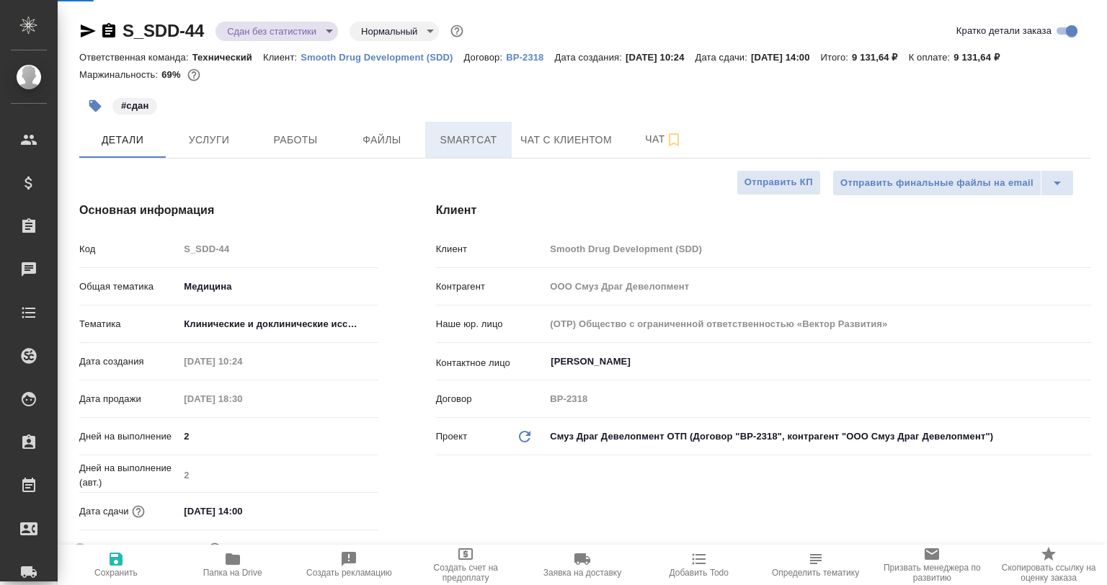
type textarea "x"
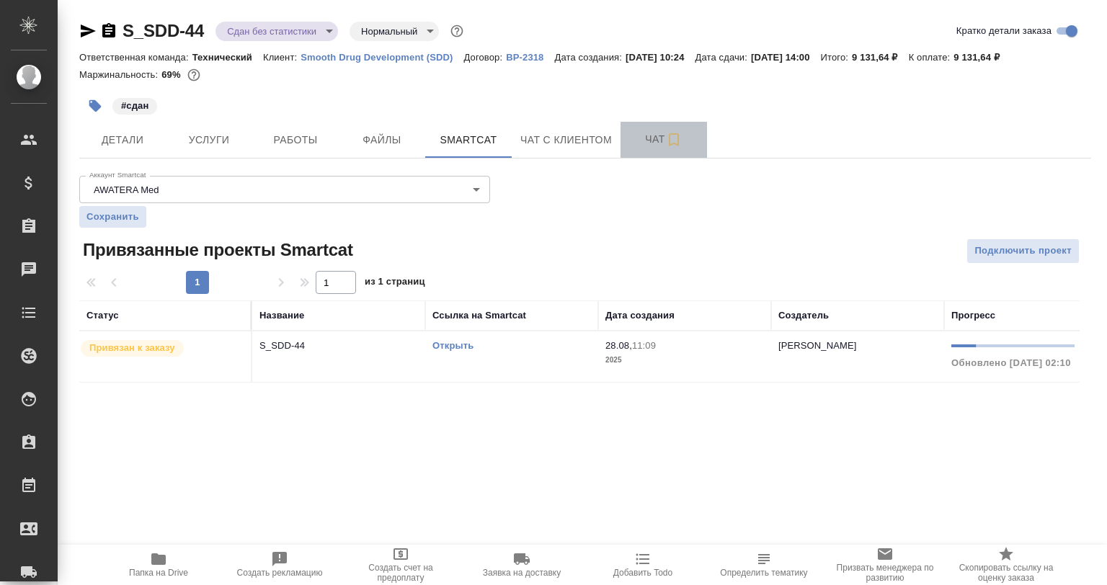
click at [622, 125] on button "Чат" at bounding box center [663, 140] width 86 height 36
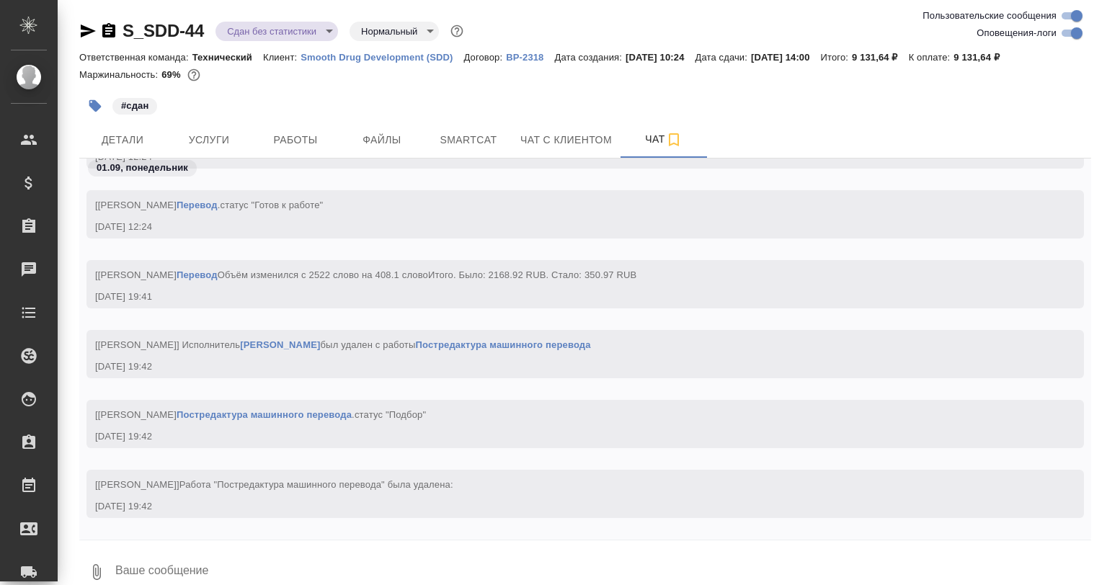
scroll to position [12234, 0]
click at [309, 134] on span "Работы" at bounding box center [295, 140] width 69 height 18
